Goal: Find specific page/section: Find specific page/section

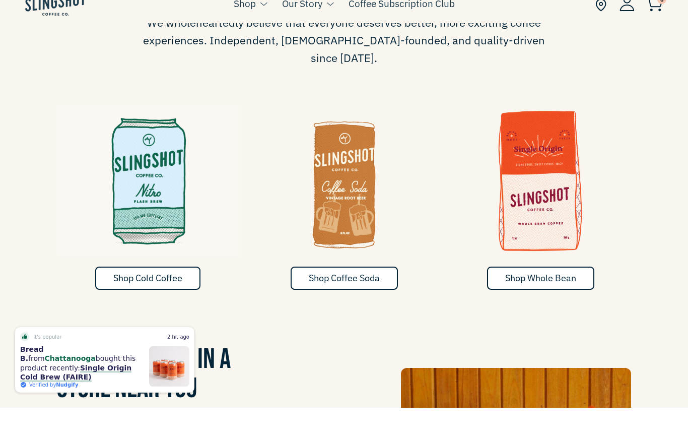
scroll to position [493, 0]
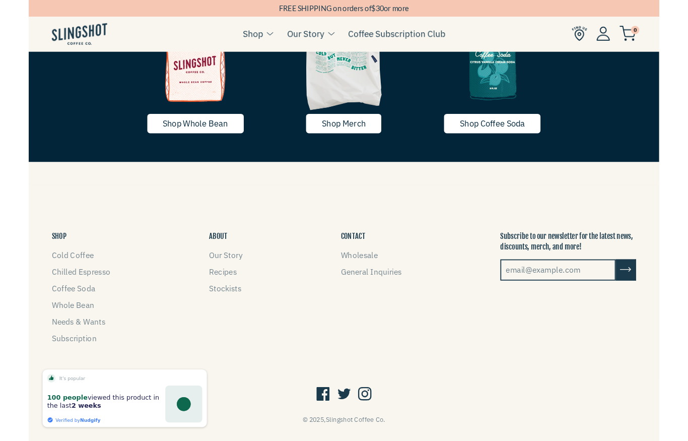
scroll to position [1743, 0]
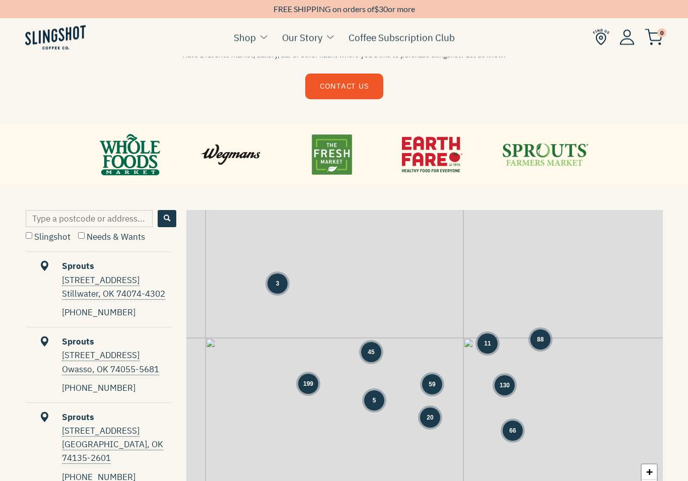
scroll to position [355, 0]
type input "75093"
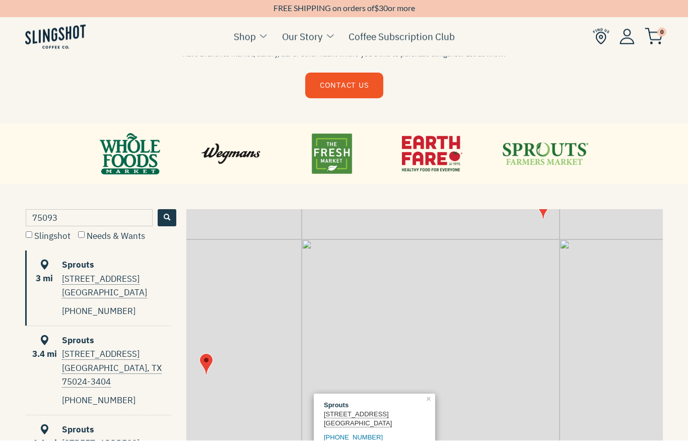
scroll to position [396, 0]
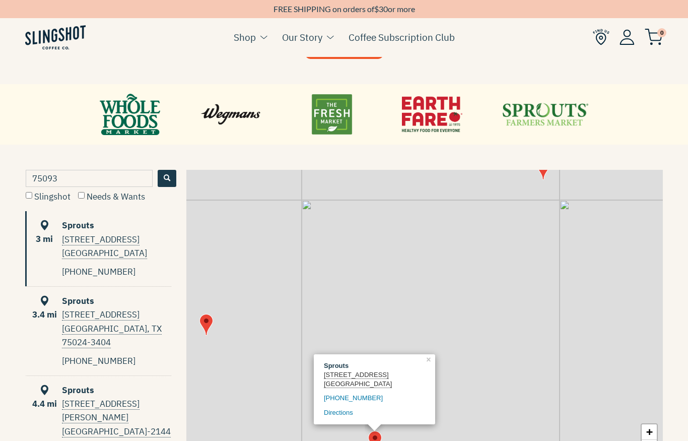
checkbox input "true"
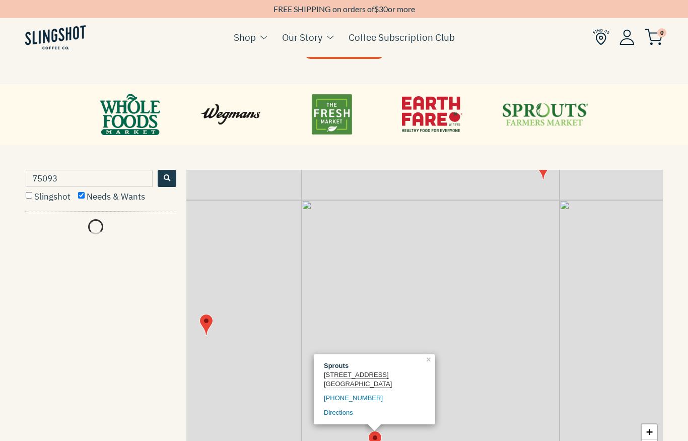
scroll to position [0, 0]
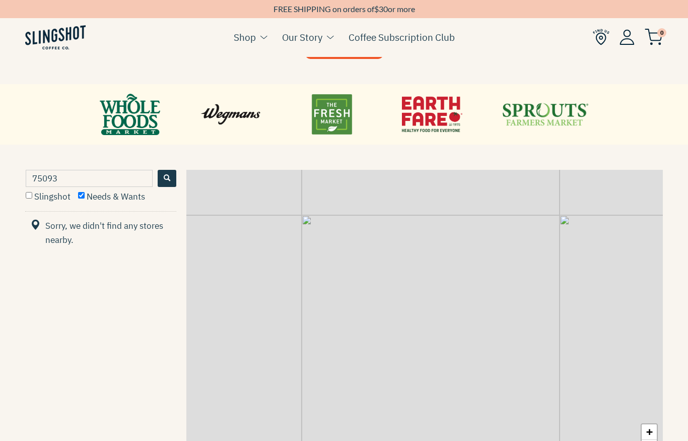
checkbox input "true"
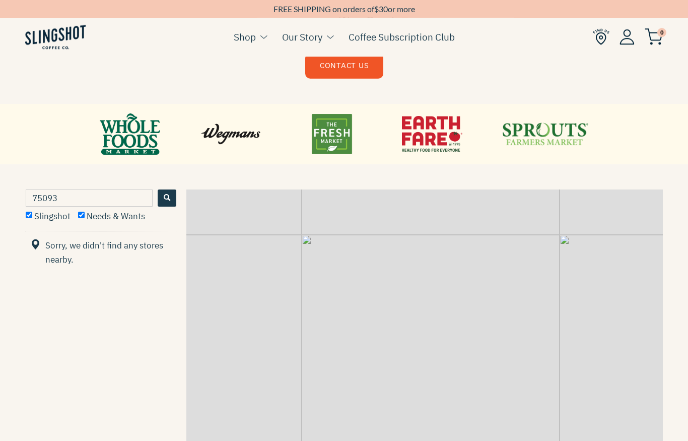
scroll to position [367, 0]
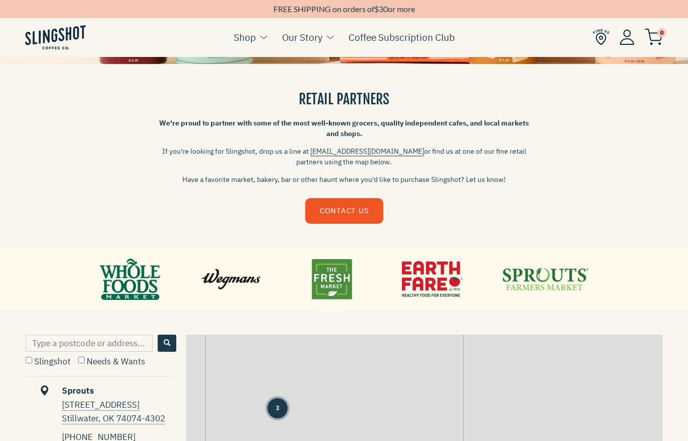
scroll to position [230, 0]
